Goal: Task Accomplishment & Management: Manage account settings

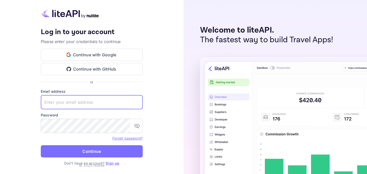
drag, startPoint x: 58, startPoint y: 104, endPoint x: 86, endPoint y: 101, distance: 28.2
click at [58, 104] on input "text" at bounding box center [92, 102] width 102 height 14
type input "[EMAIL_ADDRESS][DOMAIN_NAME]"
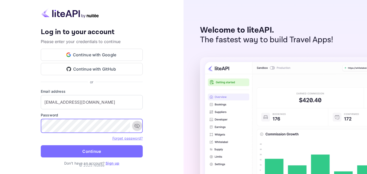
click at [135, 123] on icon "toggle password visibility" at bounding box center [137, 126] width 6 height 6
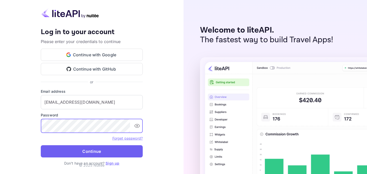
click at [108, 149] on button "Continue" at bounding box center [92, 151] width 102 height 12
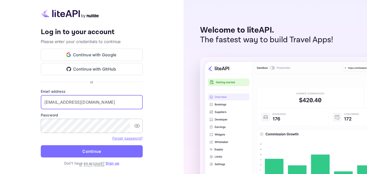
click at [100, 102] on input "[EMAIL_ADDRESS][DOMAIN_NAME]" at bounding box center [92, 102] width 102 height 14
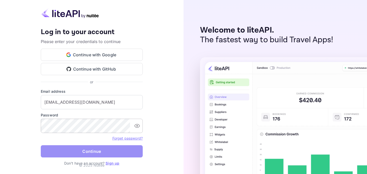
click at [88, 153] on button "Continue" at bounding box center [92, 151] width 102 height 12
click at [87, 149] on button "Continue" at bounding box center [92, 151] width 102 height 12
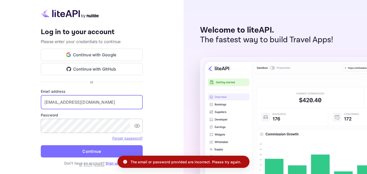
click at [100, 105] on input "[EMAIL_ADDRESS][DOMAIN_NAME]" at bounding box center [92, 102] width 102 height 14
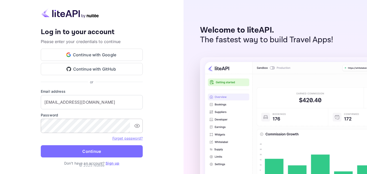
click at [130, 139] on link "Forget password?" at bounding box center [127, 138] width 30 height 4
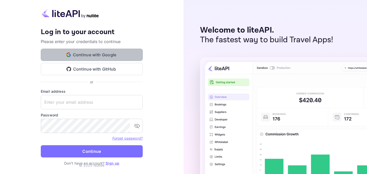
click at [102, 54] on button "Continue with Google" at bounding box center [92, 55] width 102 height 12
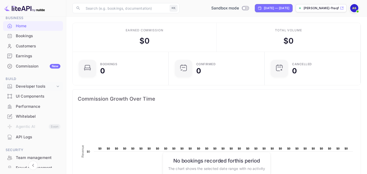
scroll to position [82, 0]
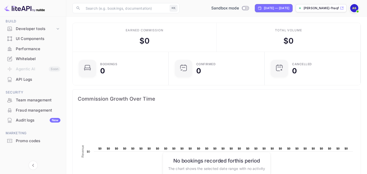
click at [28, 81] on div "API Logs" at bounding box center [38, 80] width 45 height 6
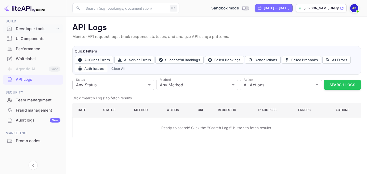
click at [34, 28] on div "Developer tools" at bounding box center [36, 29] width 40 height 6
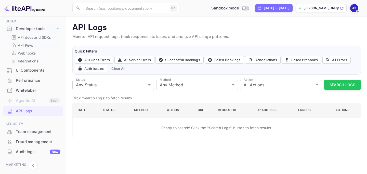
click at [26, 45] on p "API Keys" at bounding box center [25, 45] width 15 height 5
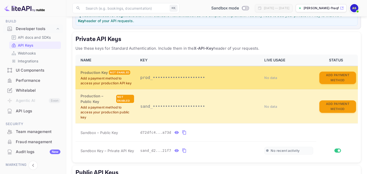
scroll to position [76, 0]
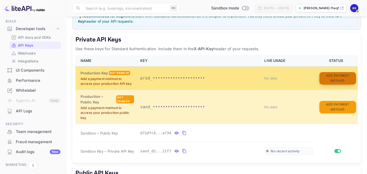
click at [337, 85] on button "Add Payment Method" at bounding box center [337, 78] width 37 height 12
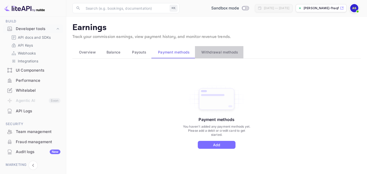
click at [221, 52] on span "Withdrawal methods" at bounding box center [219, 52] width 37 height 6
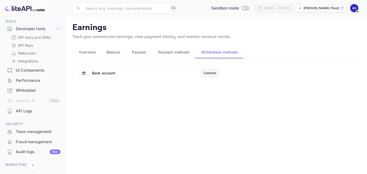
click at [178, 55] on span "Payment methods" at bounding box center [174, 52] width 32 height 6
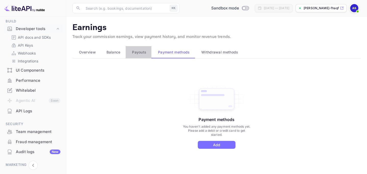
click at [140, 53] on span "Payouts" at bounding box center [139, 52] width 14 height 6
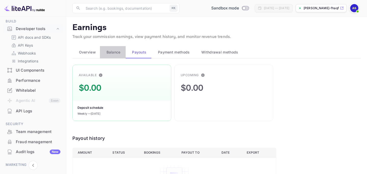
click at [117, 53] on span "Balance" at bounding box center [114, 52] width 14 height 6
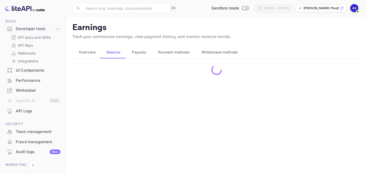
click at [84, 53] on span "Overview" at bounding box center [87, 52] width 17 height 6
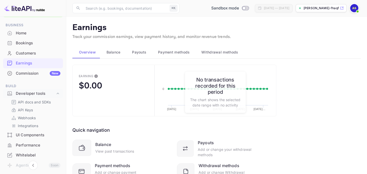
scroll to position [14, 0]
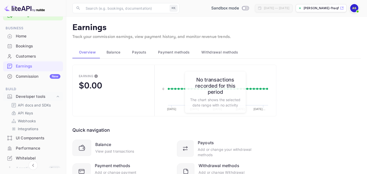
click at [32, 76] on div "Commission New" at bounding box center [38, 77] width 45 height 6
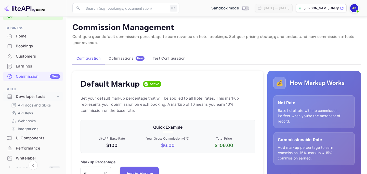
scroll to position [21, 0]
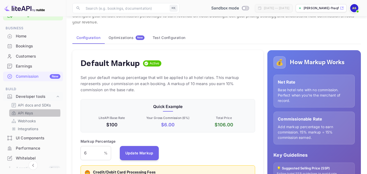
click at [28, 113] on p "API Keys" at bounding box center [25, 112] width 15 height 5
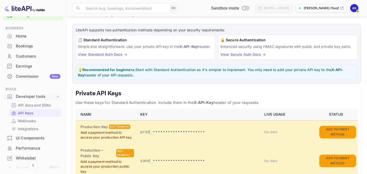
scroll to position [40, 0]
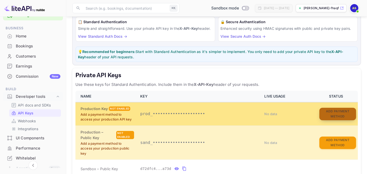
click at [330, 120] on button "Add Payment Method" at bounding box center [337, 114] width 37 height 12
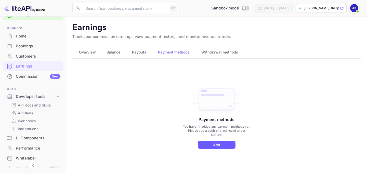
click at [220, 146] on button "Add" at bounding box center [217, 145] width 38 height 8
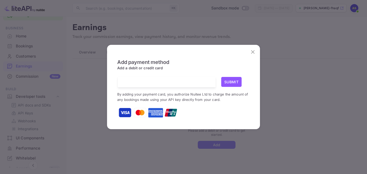
click at [162, 85] on div at bounding box center [169, 82] width 94 height 10
click at [254, 52] on icon "close" at bounding box center [253, 52] width 6 height 6
